Goal: Register for event/course

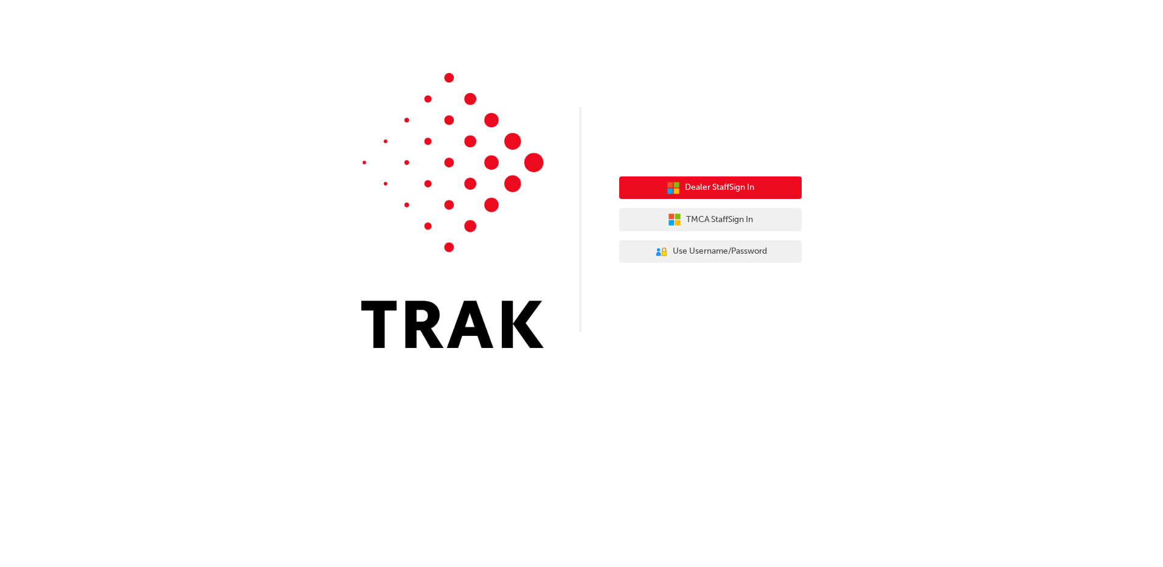
click at [714, 195] on button "Dealer Staff Sign In" at bounding box center [710, 187] width 182 height 23
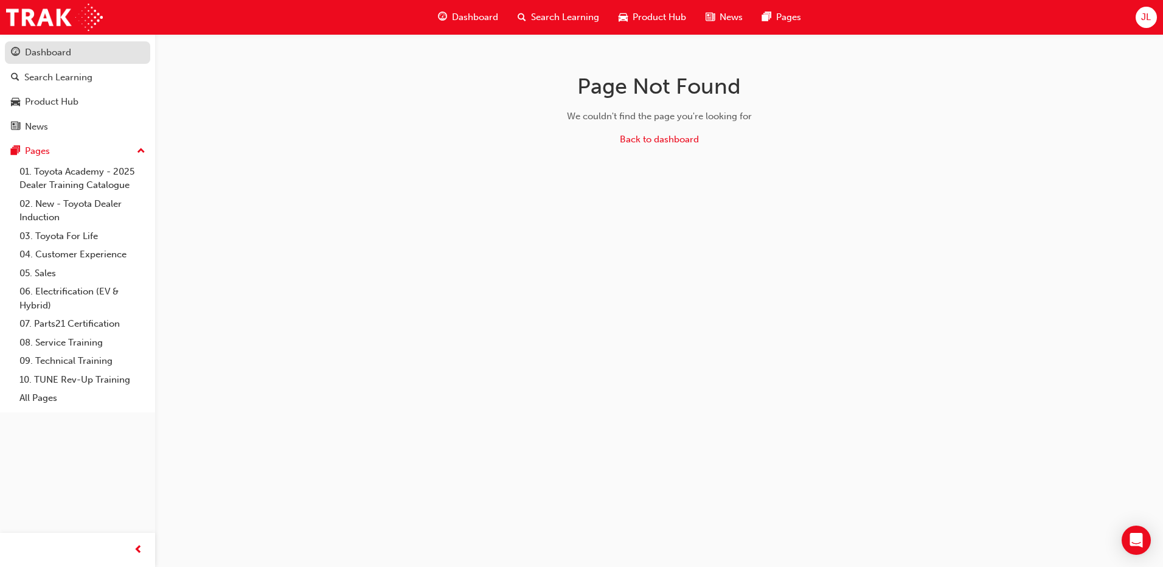
click at [30, 48] on div "Dashboard" at bounding box center [48, 53] width 46 height 14
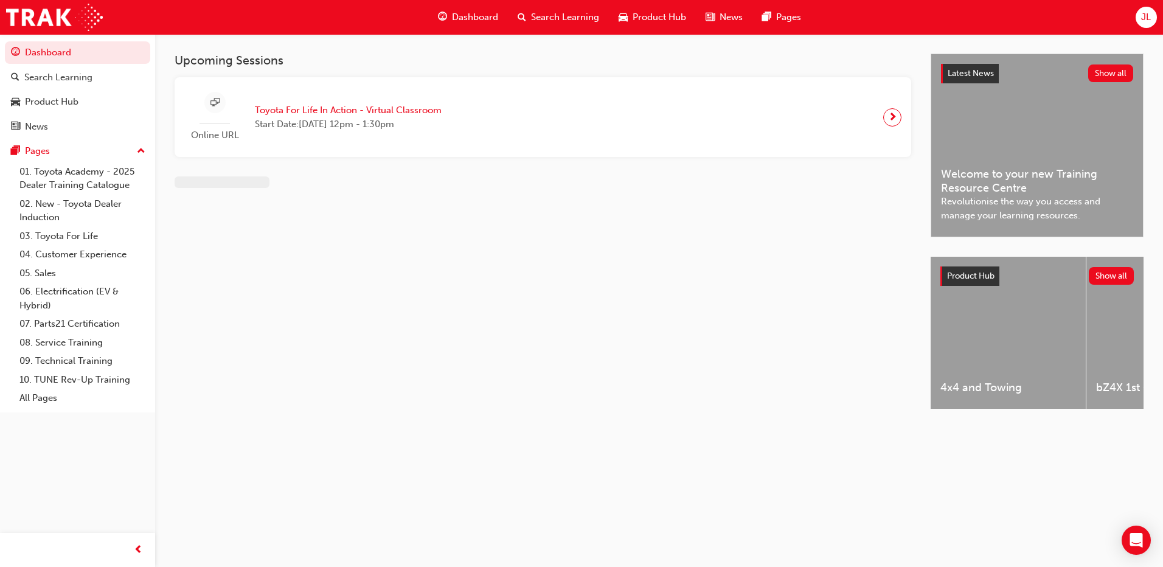
click at [623, 130] on div "Online URL Toyota For Life In Action - Virtual Classroom Start Date: Wed 27 Aug…" at bounding box center [542, 117] width 717 height 60
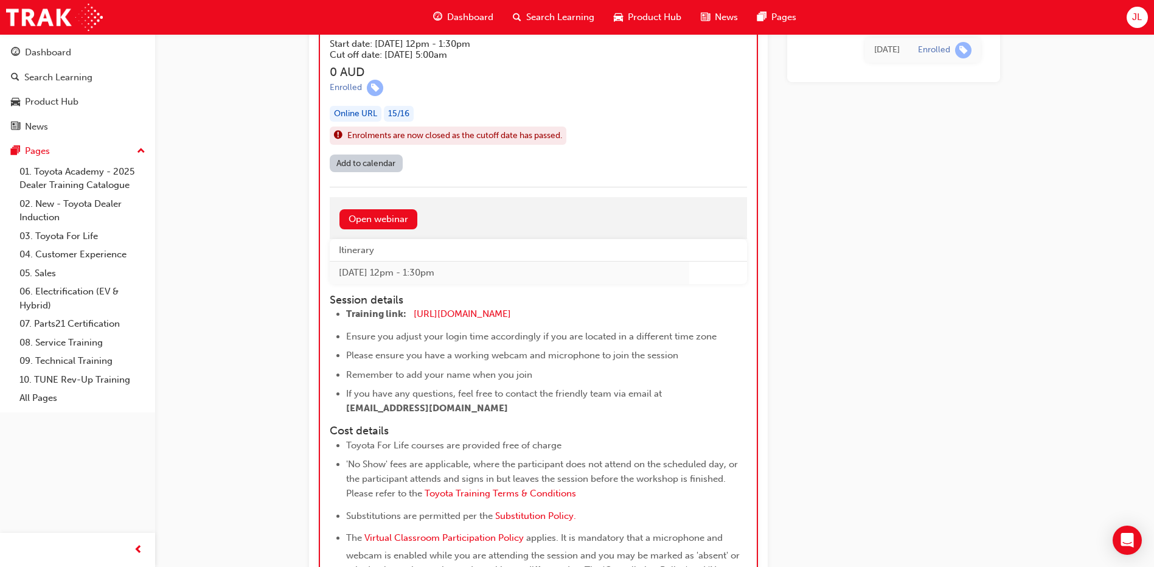
scroll to position [1155, 0]
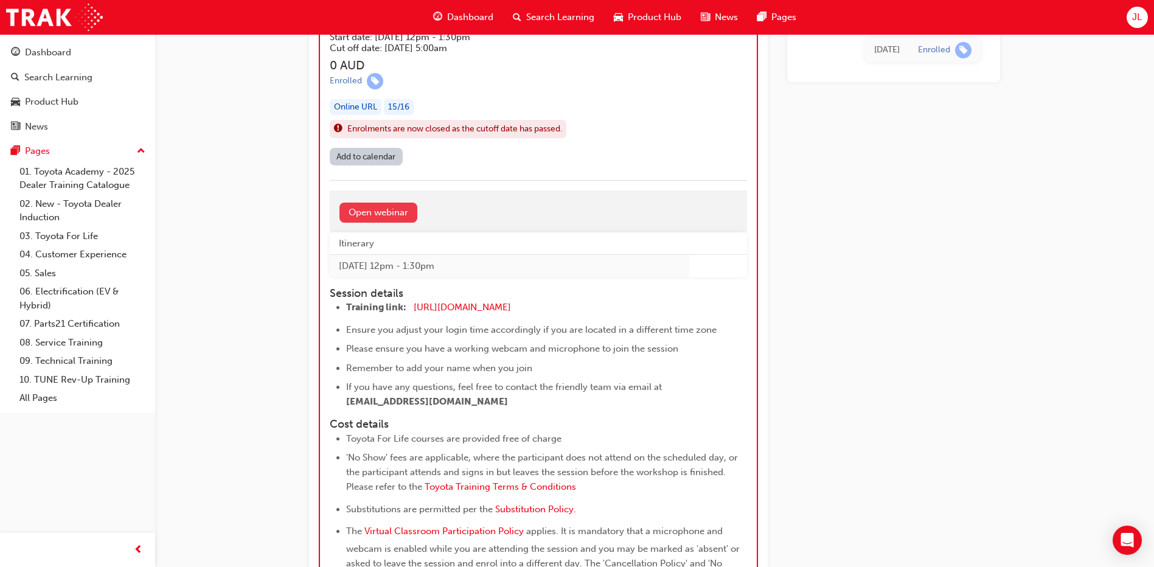
click at [393, 210] on link "Open webinar" at bounding box center [378, 213] width 78 height 20
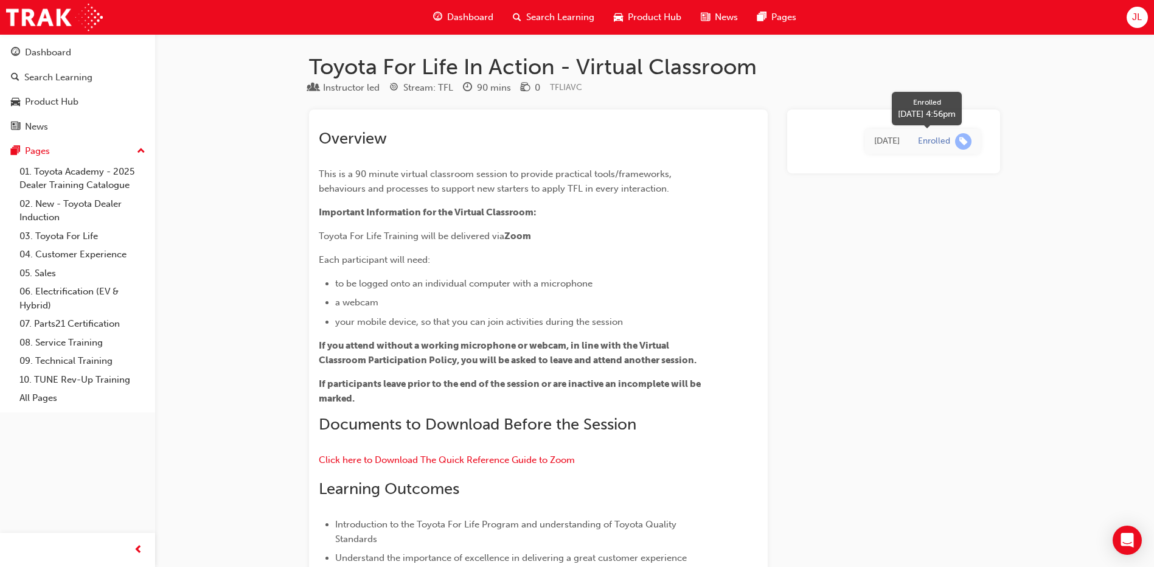
click at [944, 146] on div "Enrolled" at bounding box center [934, 142] width 32 height 12
click at [962, 140] on span "learningRecordVerb_ENROLL-icon" at bounding box center [963, 141] width 16 height 16
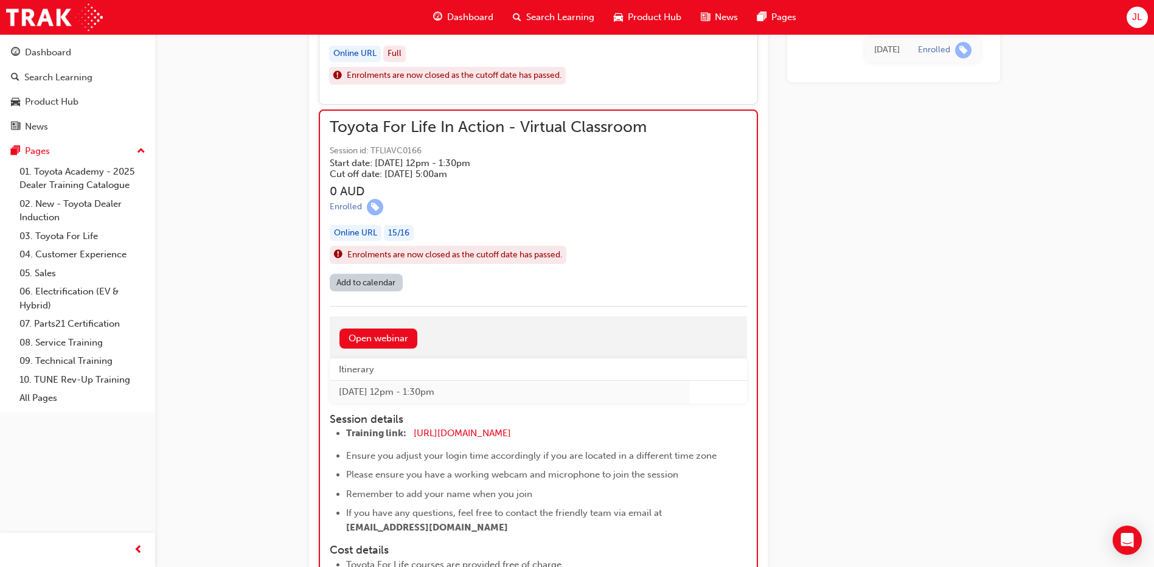
scroll to position [1095, 0]
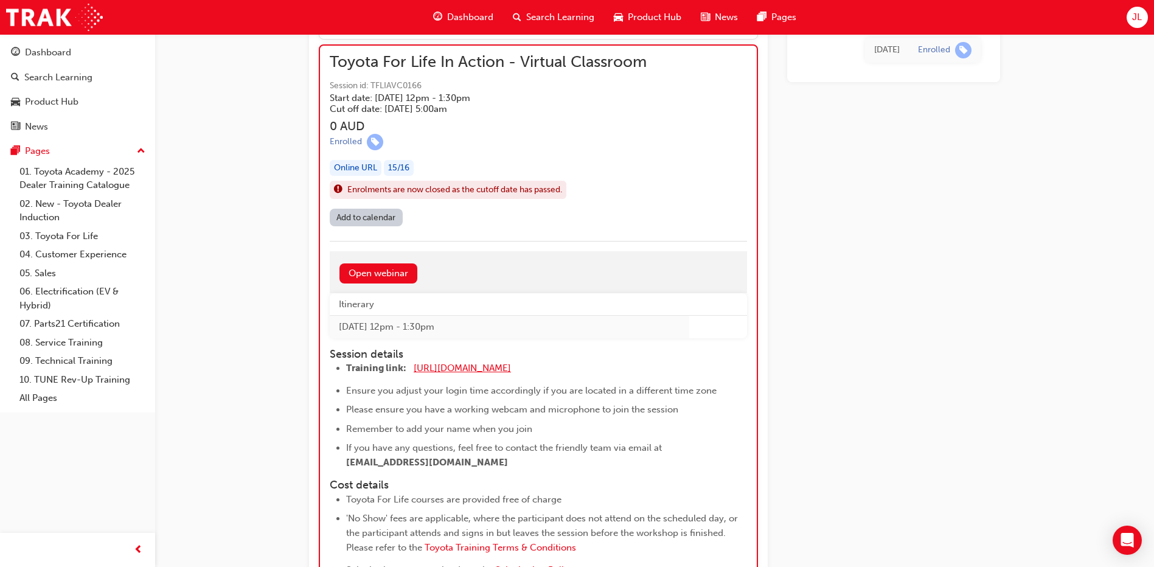
click at [483, 370] on span "https://zoom.us/j/5450758959" at bounding box center [462, 367] width 97 height 11
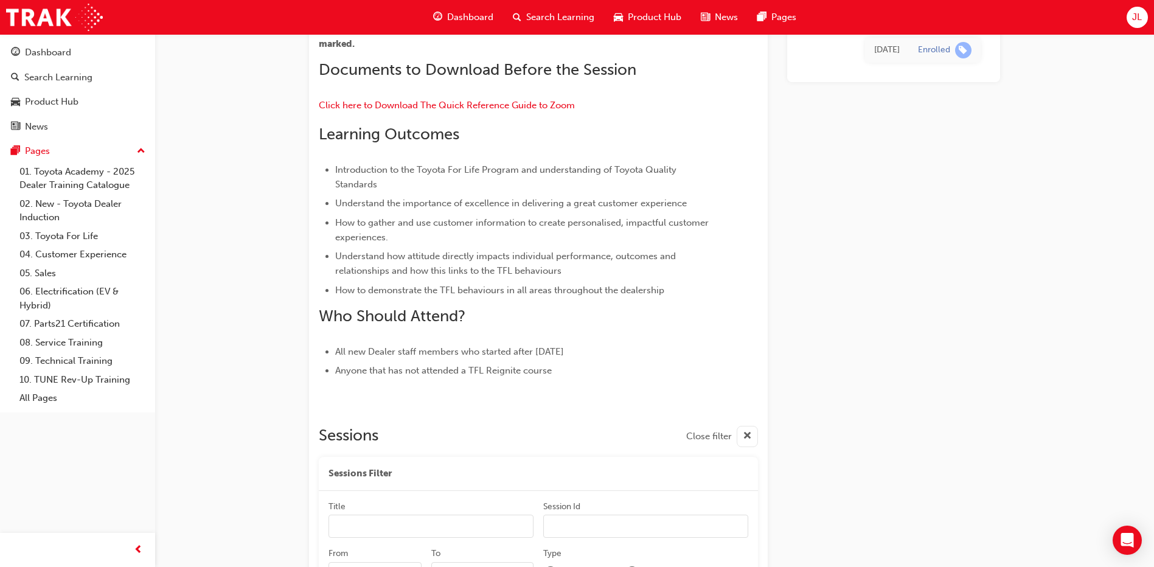
scroll to position [1154, 0]
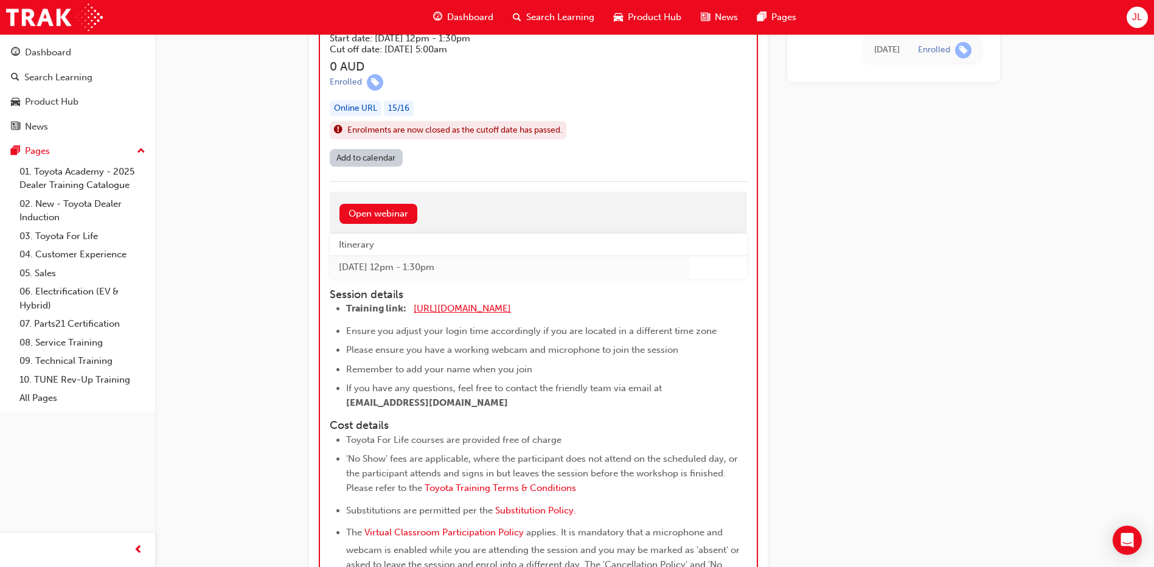
click at [492, 307] on span "https://zoom.us/j/5450758959" at bounding box center [462, 308] width 97 height 11
